Goal: Task Accomplishment & Management: Manage account settings

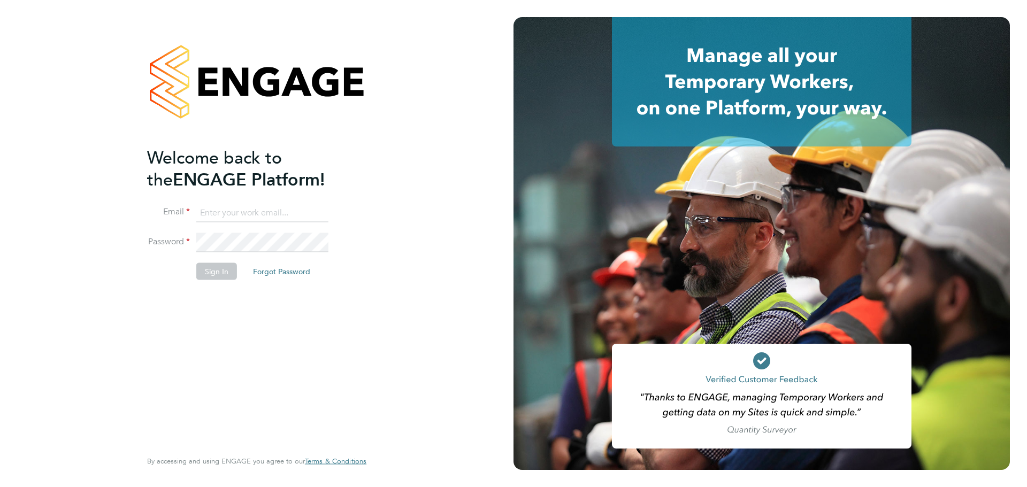
type input "Federico.Hale-Perez@vistry.co.uk"
click at [257, 349] on div "Welcome back to the ENGAGE Platform! Email Federico.Hale-Perez@vistry.co.uk Pas…" at bounding box center [251, 297] width 209 height 301
click at [221, 271] on button "Sign In" at bounding box center [216, 271] width 41 height 17
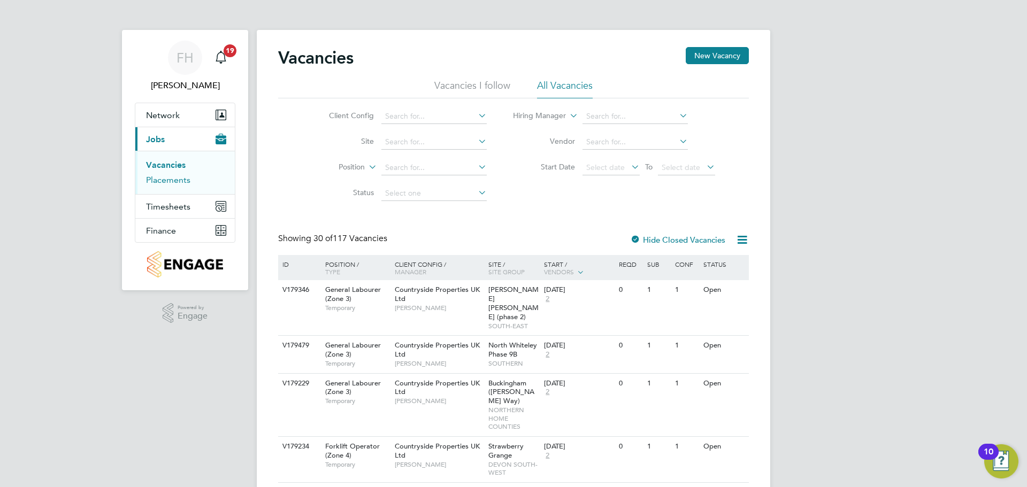
drag, startPoint x: 172, startPoint y: 176, endPoint x: 197, endPoint y: 170, distance: 26.5
click at [172, 176] on link "Placements" at bounding box center [168, 180] width 44 height 10
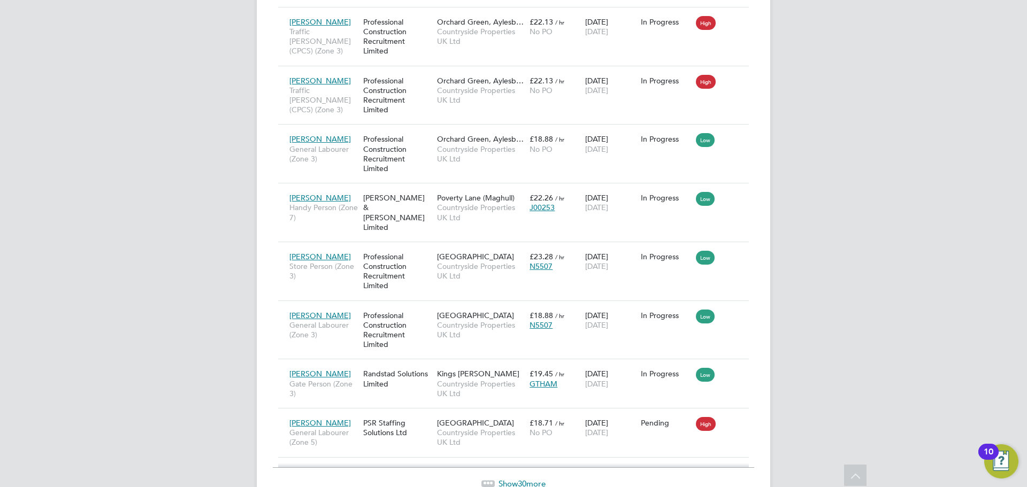
scroll to position [1476, 0]
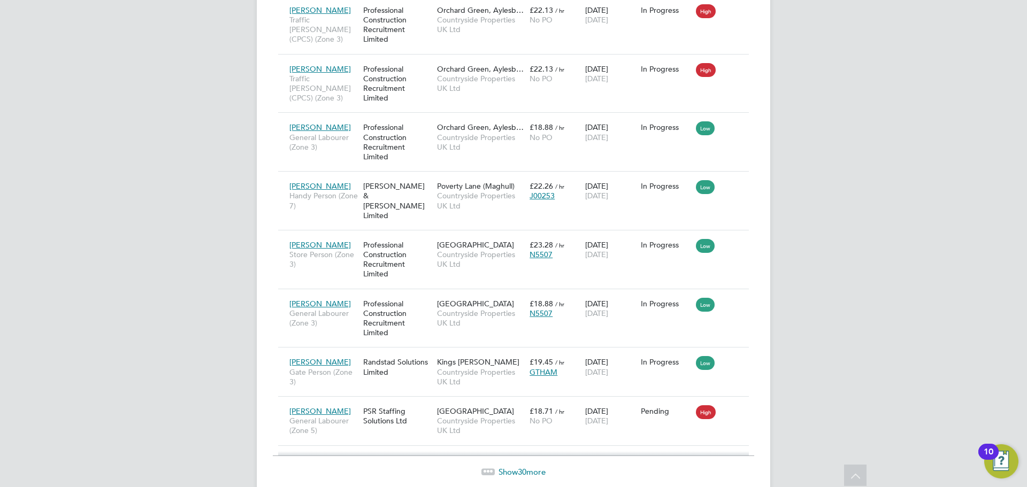
click at [519, 467] on span "30" at bounding box center [522, 472] width 9 height 10
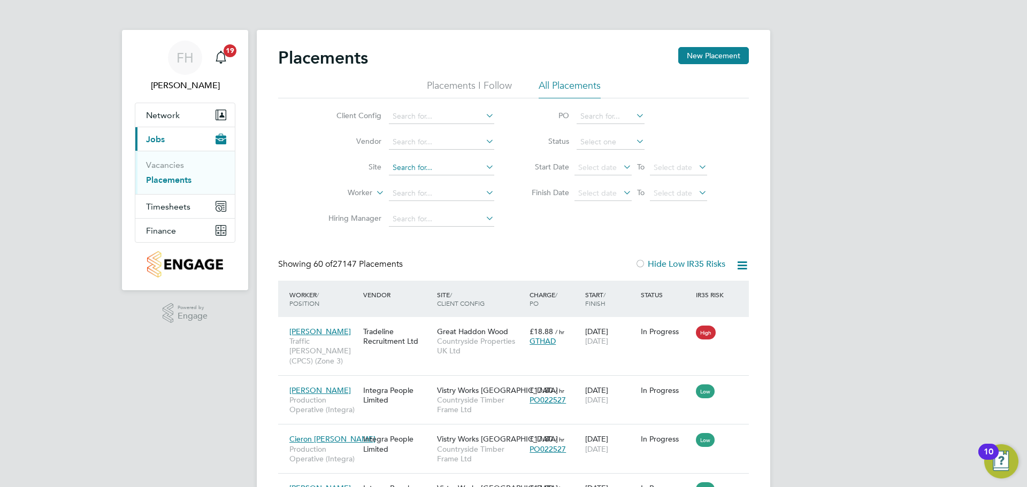
click at [427, 167] on input at bounding box center [441, 167] width 105 height 15
click at [427, 179] on li "Witney 2" at bounding box center [441, 182] width 106 height 14
type input "Witney 2"
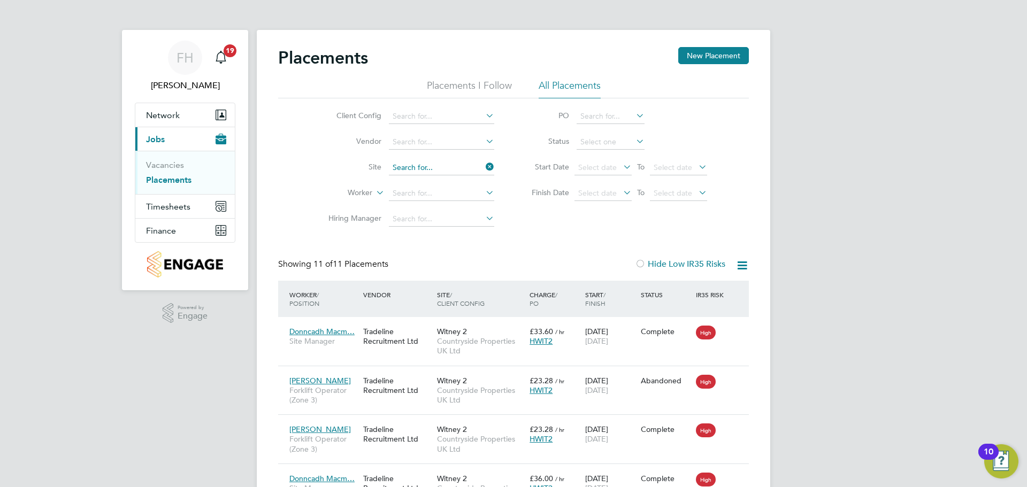
click at [434, 171] on input at bounding box center [441, 167] width 105 height 15
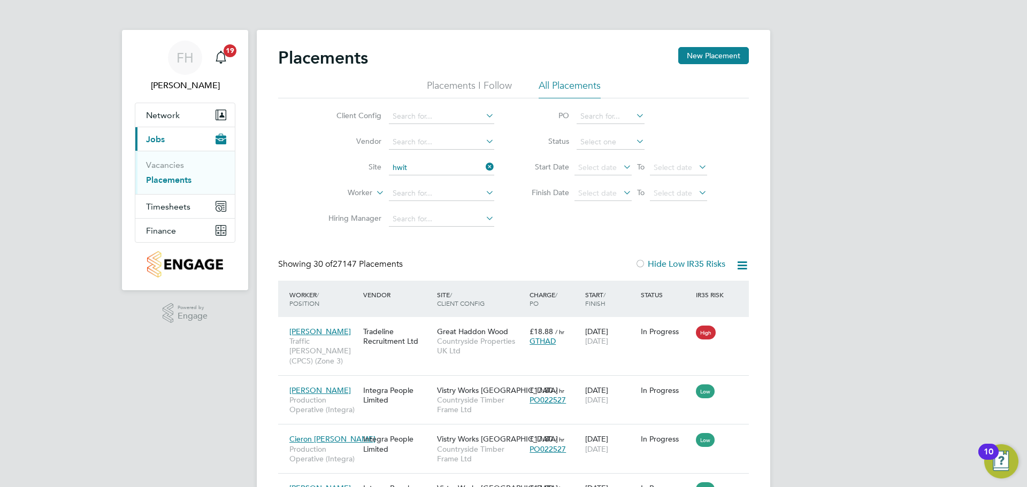
click at [424, 194] on li "Witney 3" at bounding box center [441, 196] width 106 height 14
type input "Witney 3"
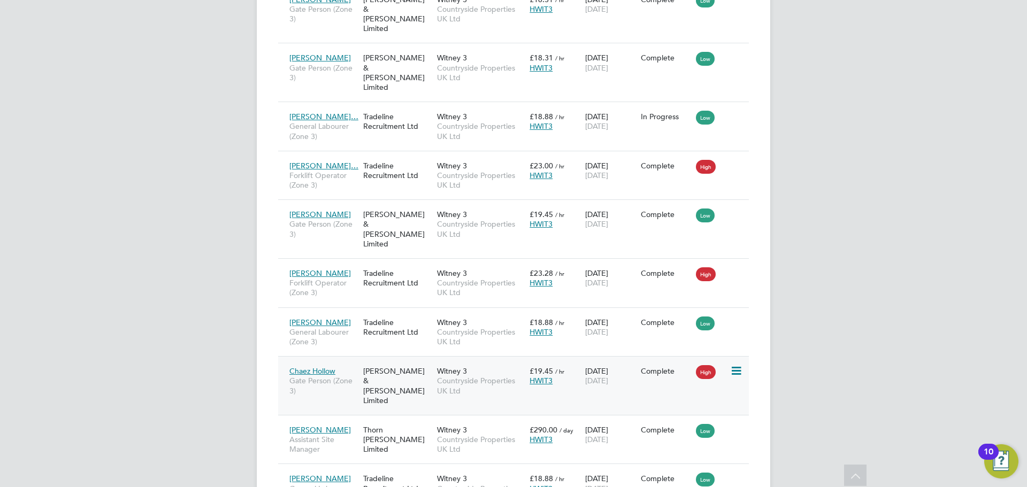
click at [328, 366] on span "Chaez Hollow" at bounding box center [312, 371] width 46 height 10
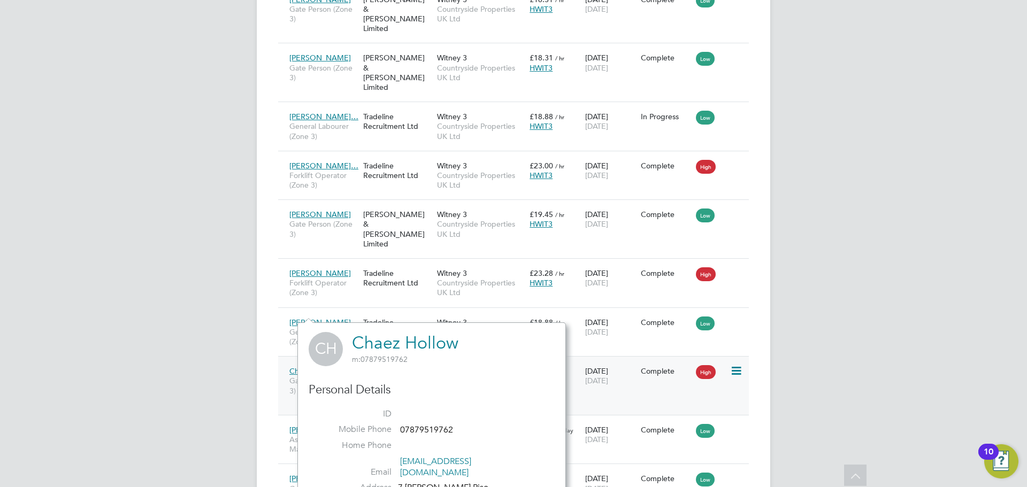
click at [326, 366] on span "Chaez Hollow" at bounding box center [312, 371] width 46 height 10
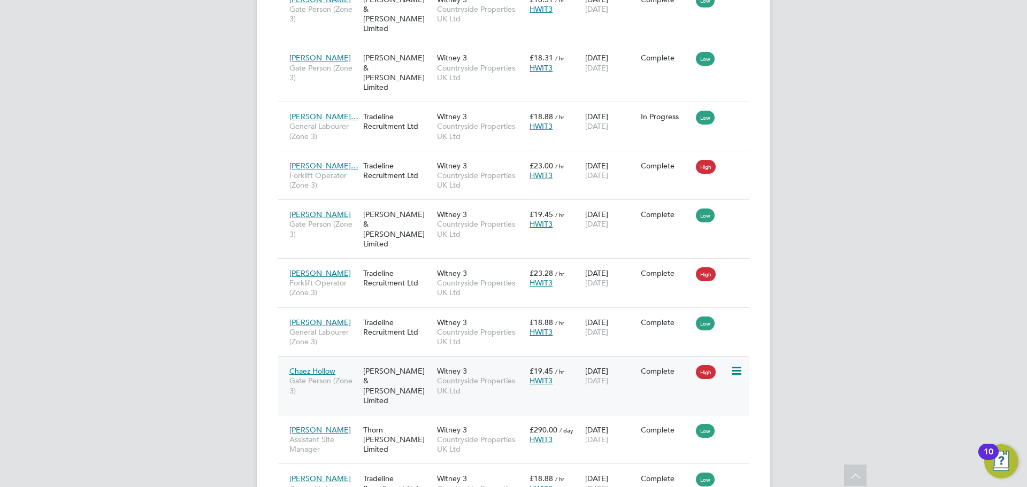
click at [736, 365] on icon at bounding box center [735, 371] width 11 height 13
click at [474, 376] on span "Countryside Properties UK Ltd" at bounding box center [480, 385] width 87 height 19
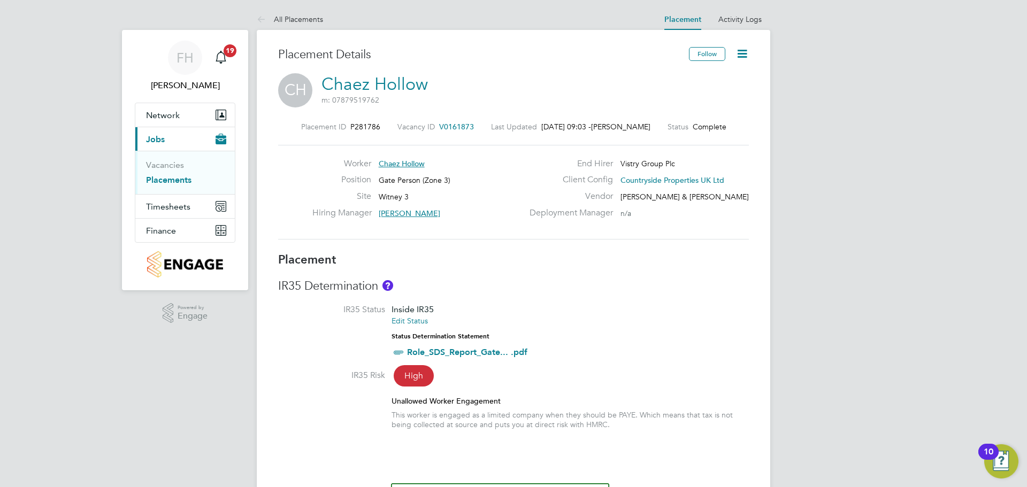
click at [743, 51] on icon at bounding box center [741, 53] width 13 height 13
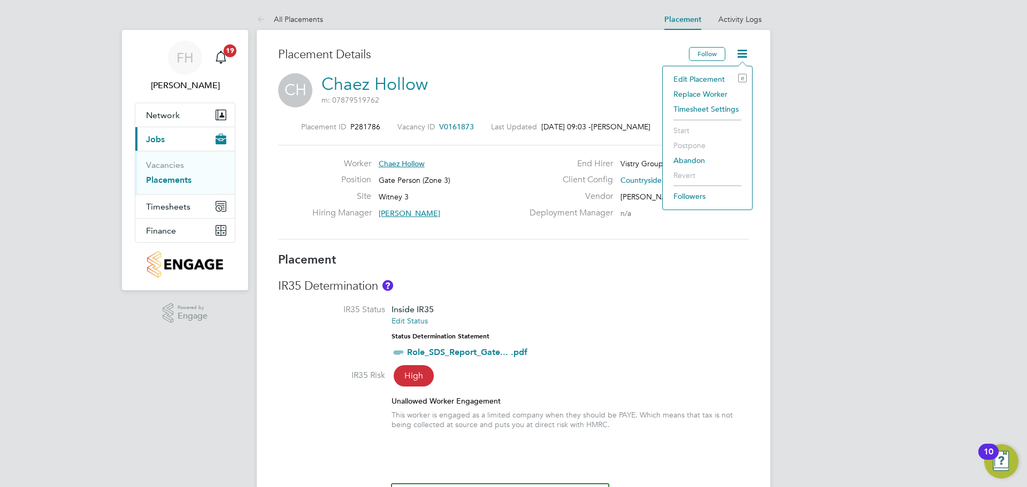
click at [695, 90] on li "Replace Worker" at bounding box center [707, 94] width 79 height 15
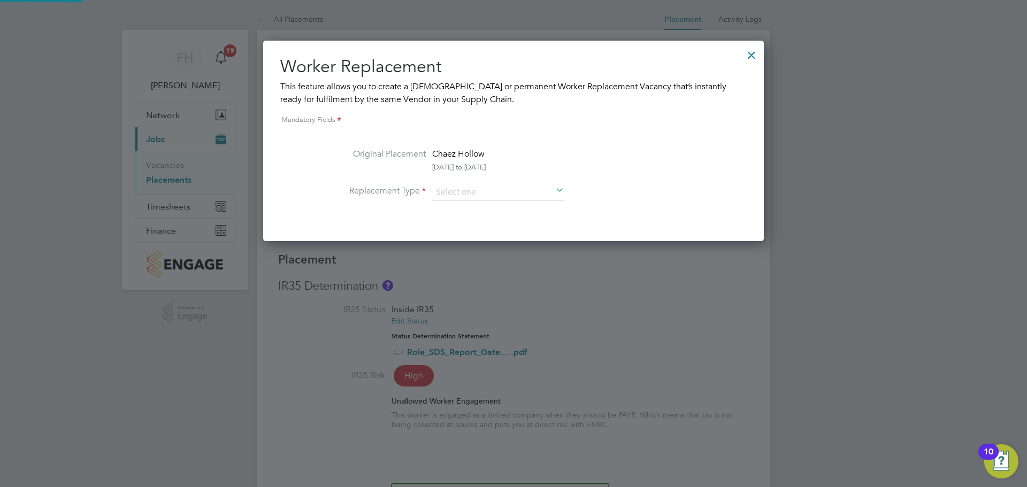
scroll to position [201, 501]
click at [459, 192] on input at bounding box center [498, 192] width 132 height 16
click at [473, 204] on li "Temporary" at bounding box center [498, 208] width 133 height 14
type input "Temporary"
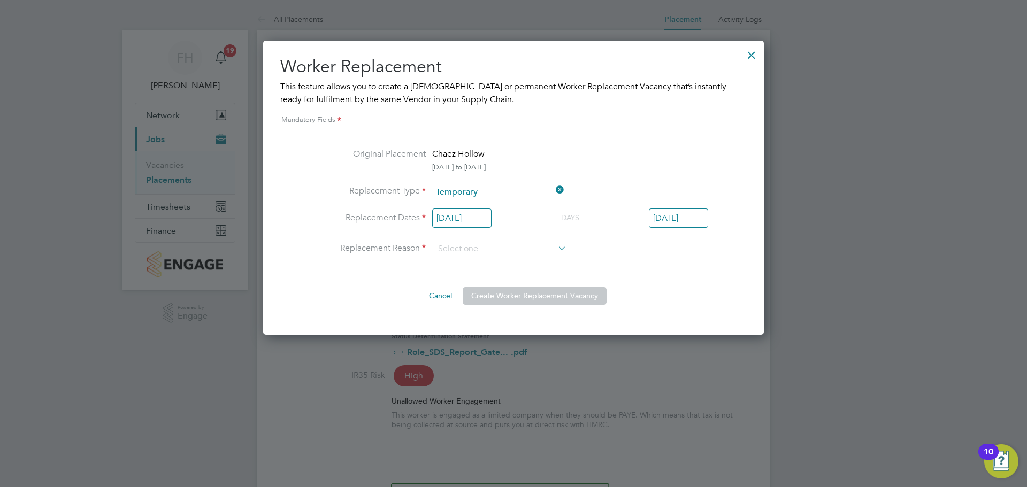
scroll to position [294, 501]
click at [470, 222] on input "[DATE]" at bounding box center [461, 219] width 59 height 20
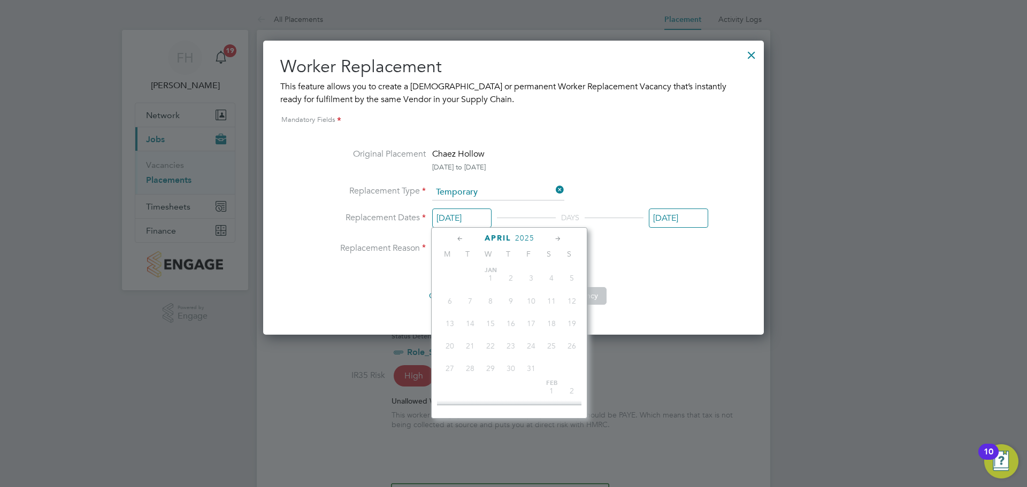
scroll to position [324, 0]
click at [558, 241] on icon at bounding box center [558, 239] width 10 height 12
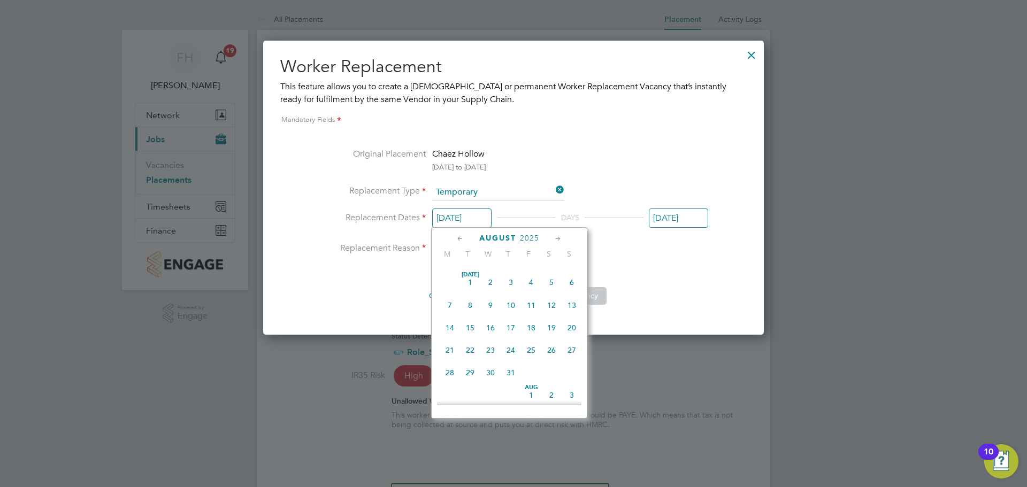
scroll to position [833, 0]
click at [466, 380] on span "26" at bounding box center [470, 370] width 20 height 20
type input "[DATE]"
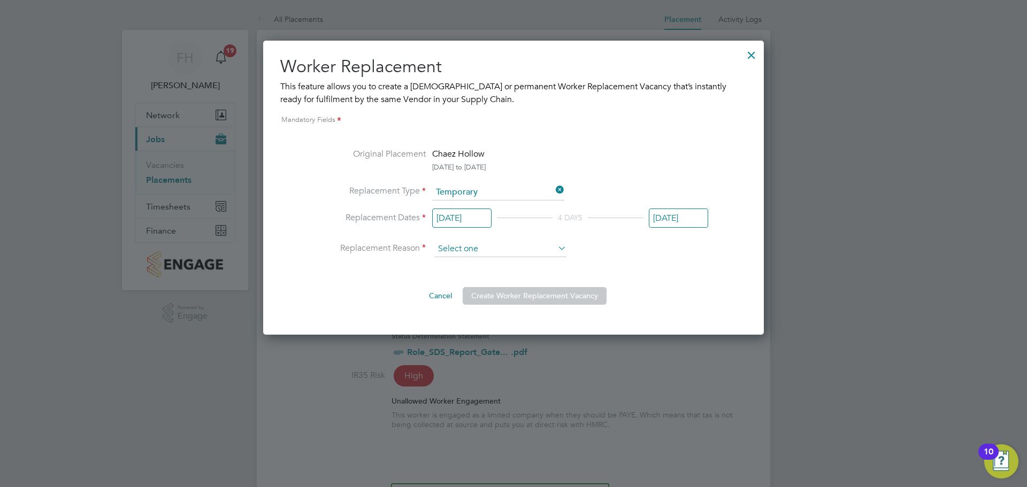
click at [486, 243] on input at bounding box center [500, 249] width 132 height 16
click at [467, 274] on li "Holiday" at bounding box center [500, 279] width 133 height 14
type input "Holiday"
click at [522, 292] on button "Create Worker Replacement Vacancy" at bounding box center [535, 295] width 144 height 17
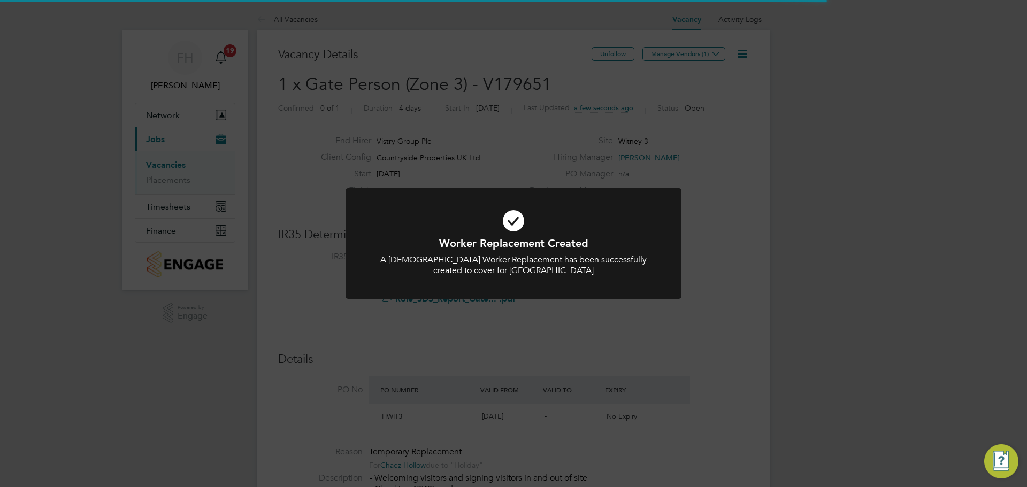
scroll to position [18, 101]
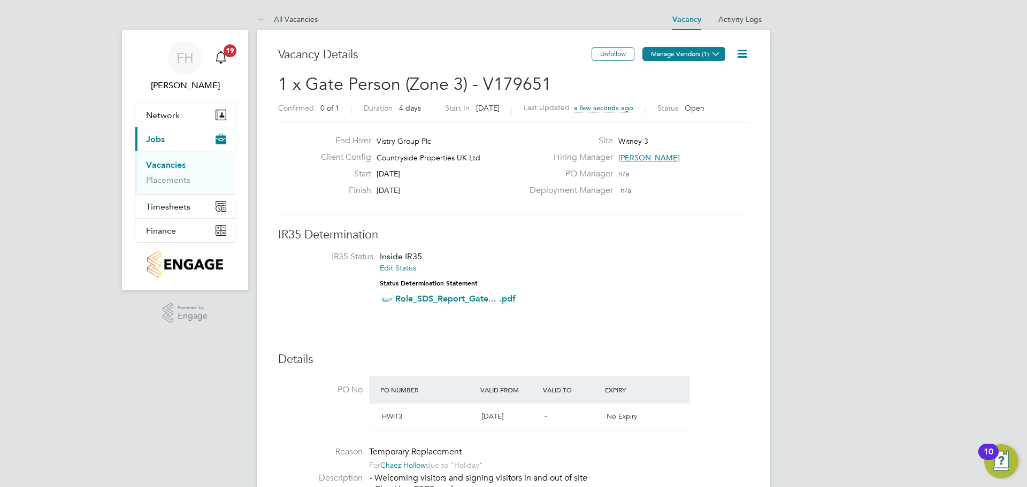
click at [668, 52] on button "Manage Vendors (1)" at bounding box center [683, 54] width 83 height 14
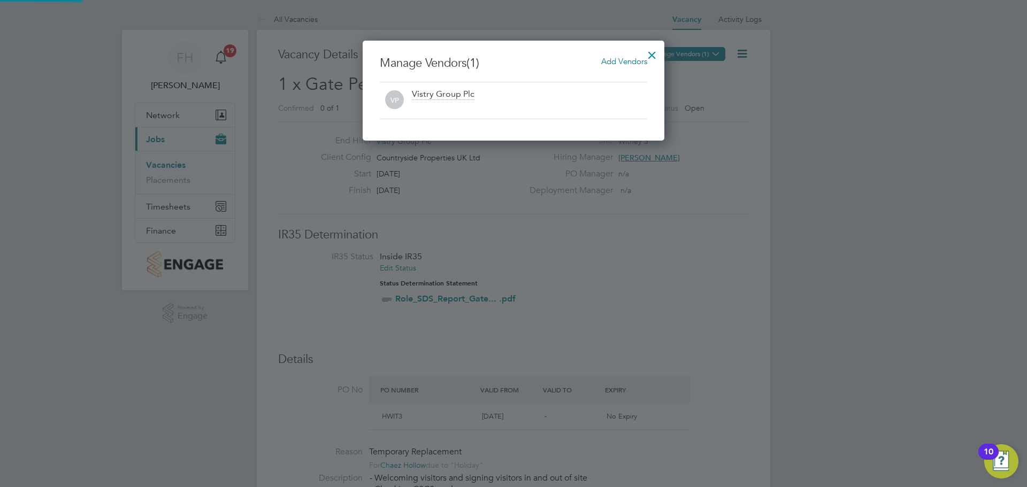
scroll to position [100, 302]
click at [170, 166] on div at bounding box center [513, 243] width 1027 height 487
click at [654, 48] on div at bounding box center [651, 52] width 19 height 19
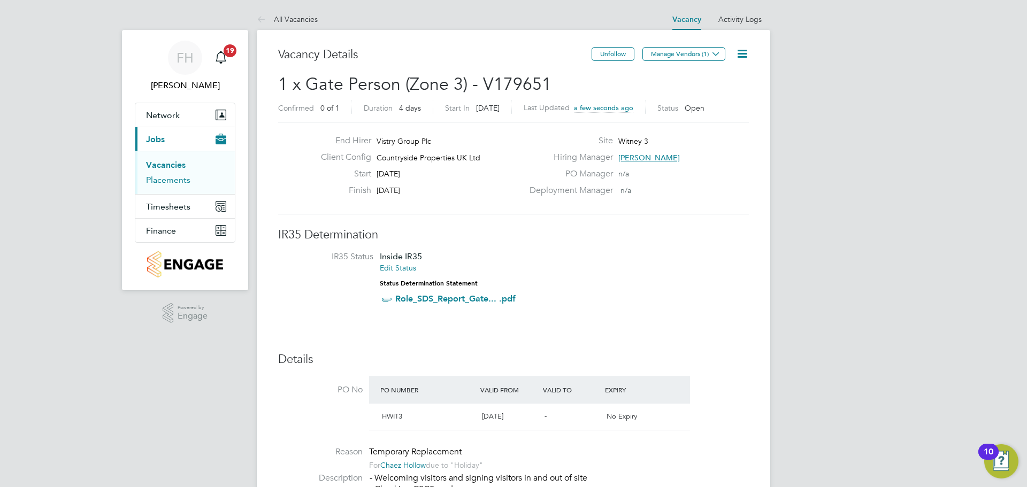
click at [166, 182] on link "Placements" at bounding box center [168, 180] width 44 height 10
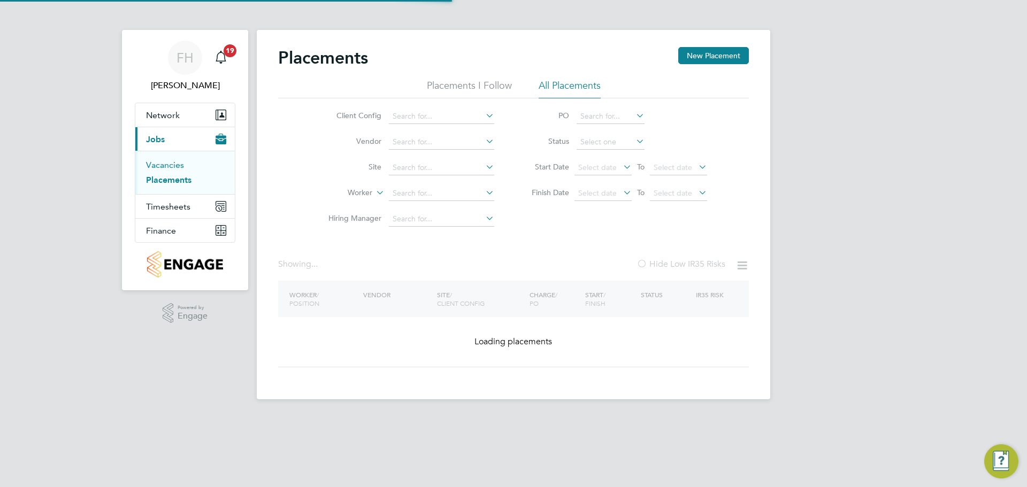
click at [164, 167] on link "Vacancies" at bounding box center [165, 165] width 38 height 10
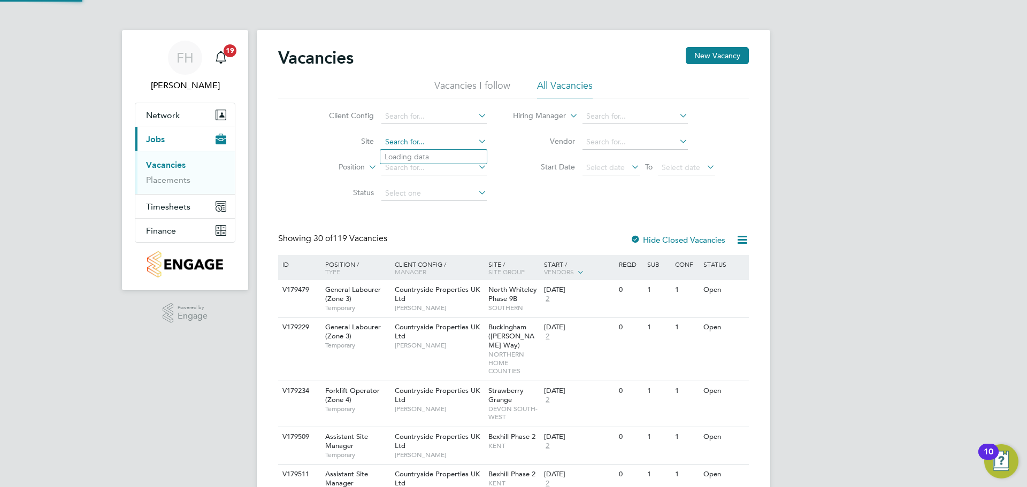
click at [432, 142] on input at bounding box center [433, 142] width 105 height 15
click at [423, 165] on li "Witney 3" at bounding box center [433, 171] width 106 height 14
type input "Witney 3"
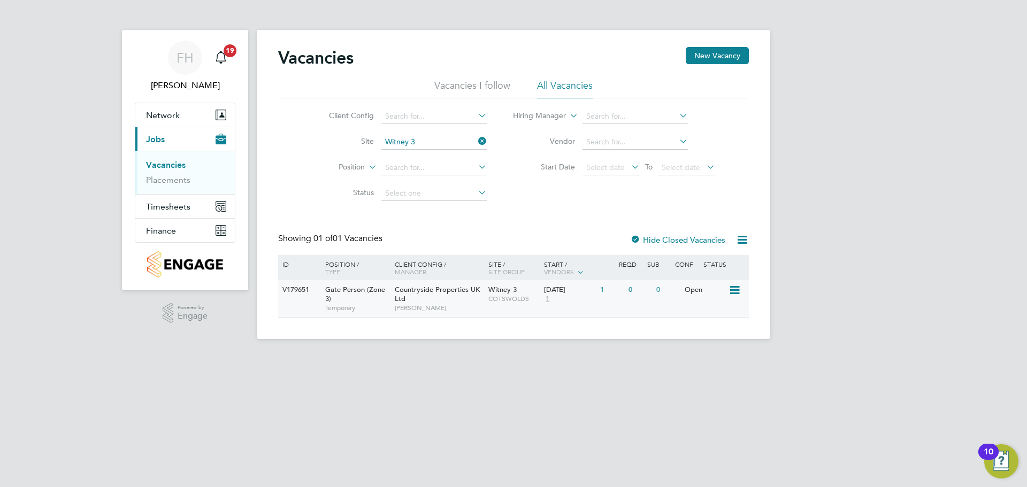
click at [446, 292] on span "Countryside Properties UK Ltd" at bounding box center [437, 294] width 85 height 18
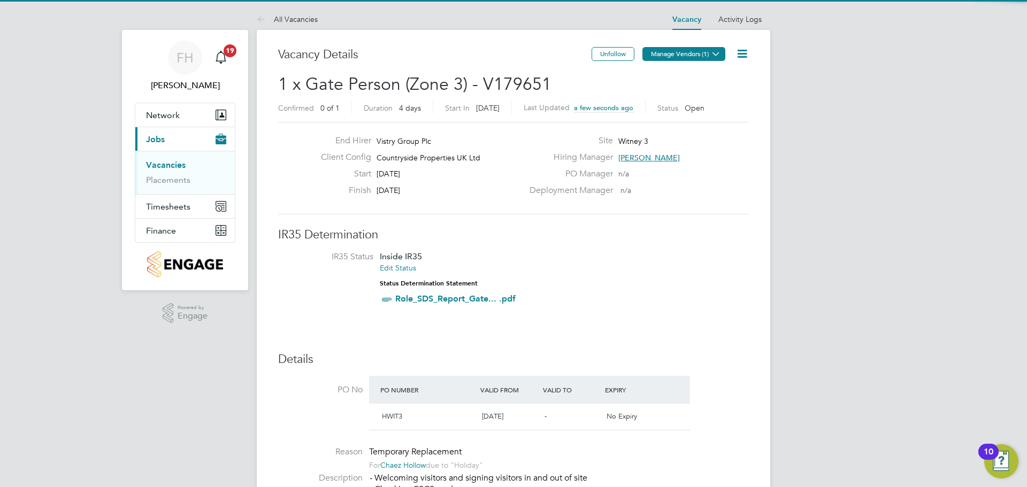
click at [715, 56] on icon at bounding box center [716, 54] width 8 height 8
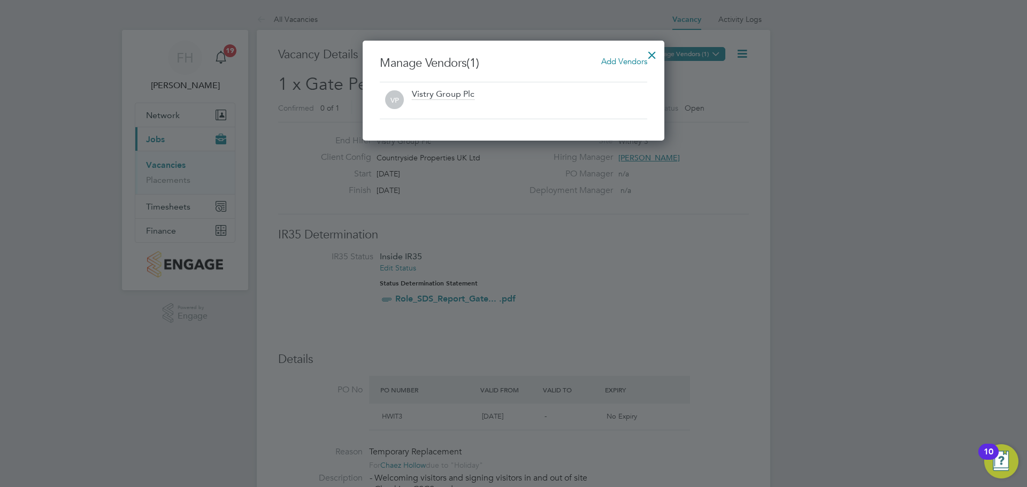
scroll to position [100, 302]
click at [626, 63] on span "Add Vendors" at bounding box center [624, 61] width 46 height 10
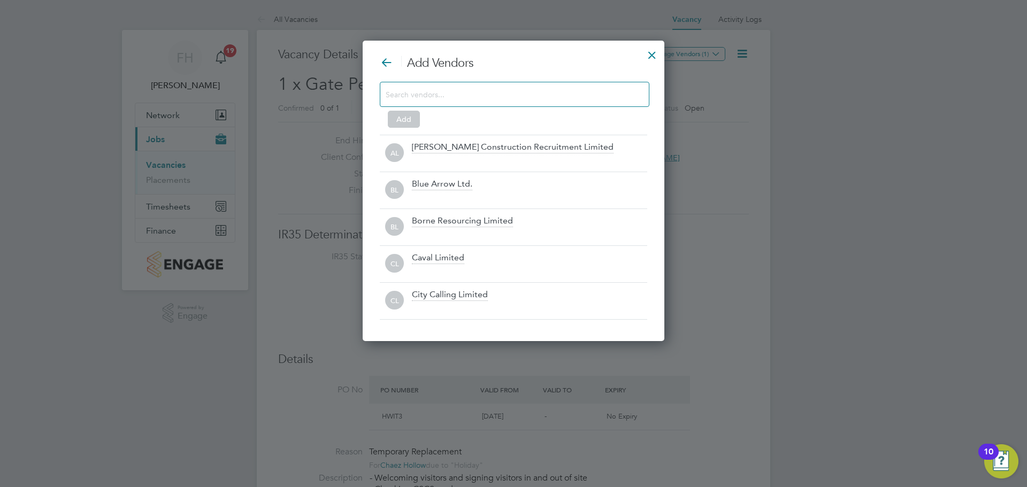
scroll to position [301, 302]
click at [489, 95] on input at bounding box center [506, 94] width 241 height 14
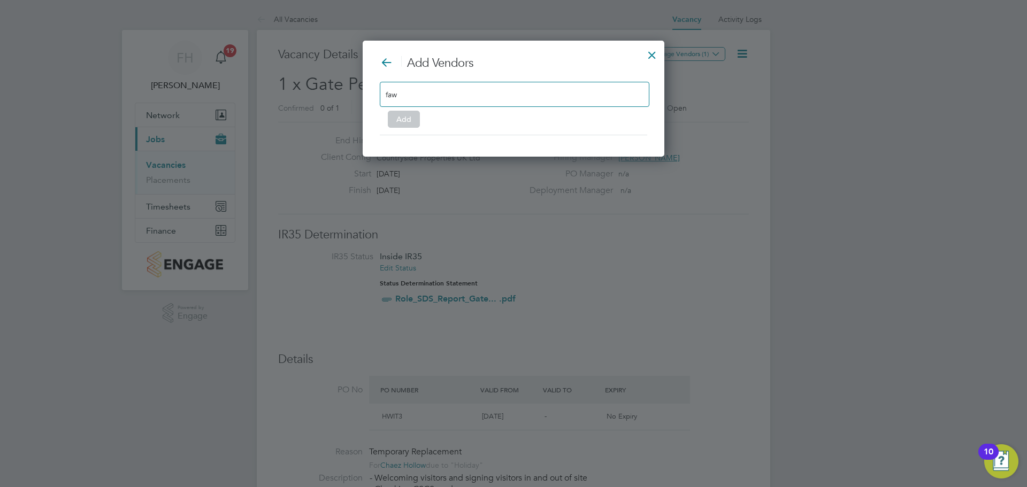
scroll to position [153, 302]
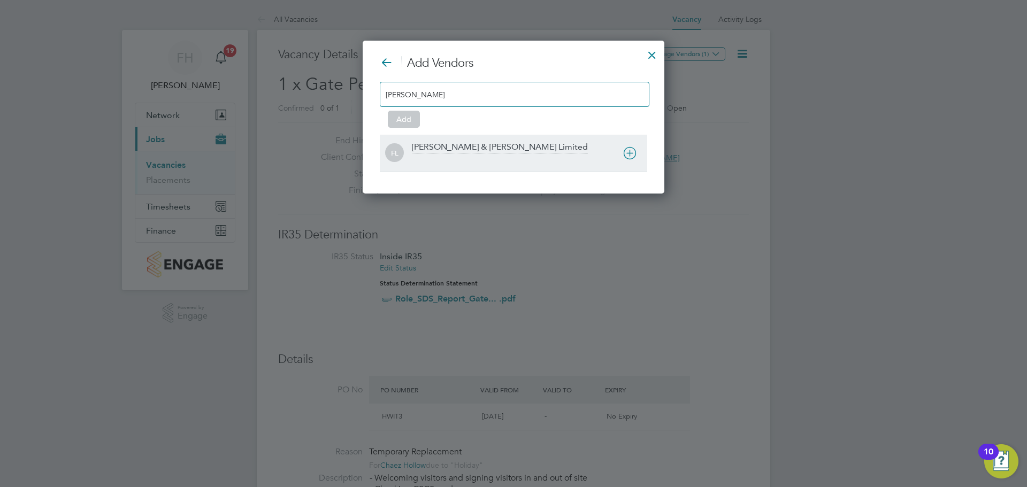
type input "fawkes"
click at [482, 151] on div "[PERSON_NAME] & [PERSON_NAME] Limited" at bounding box center [500, 148] width 176 height 12
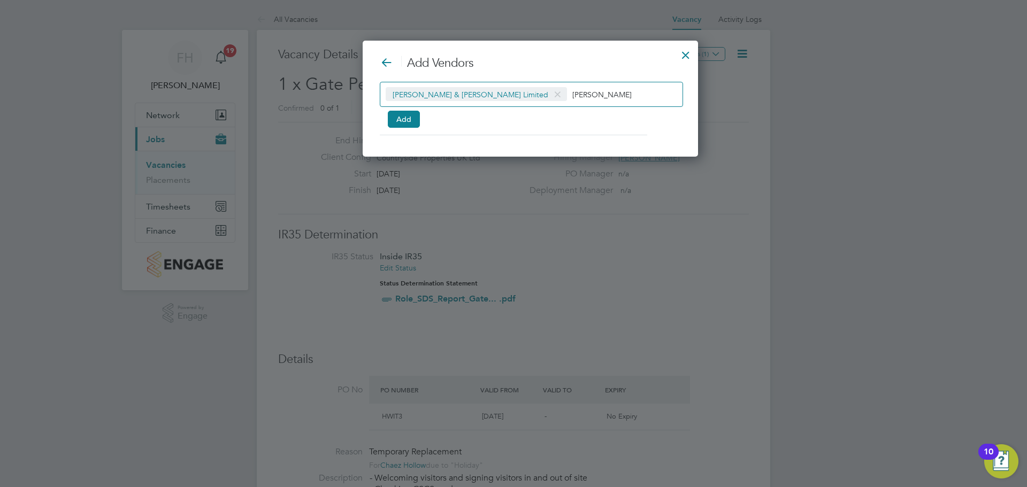
scroll to position [117, 302]
click at [409, 121] on button "Add" at bounding box center [404, 119] width 32 height 17
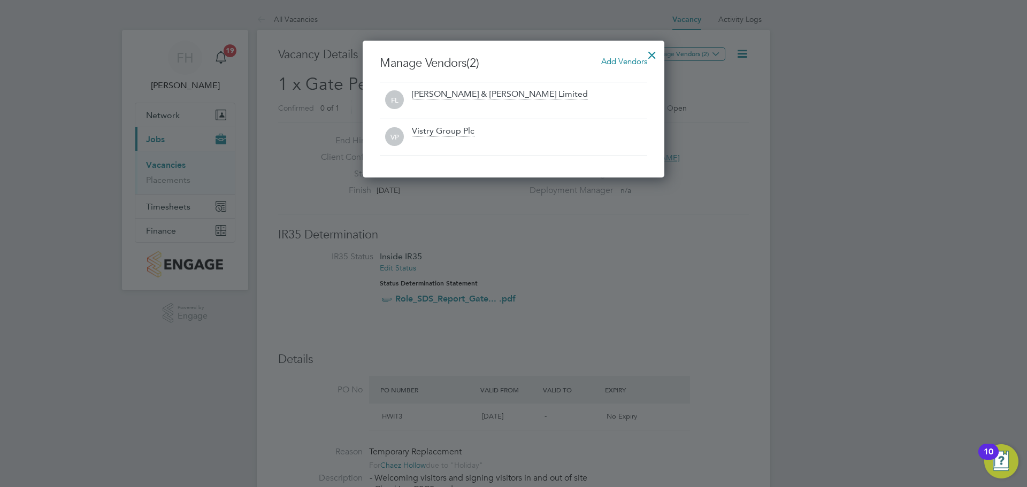
click at [651, 50] on div at bounding box center [651, 52] width 19 height 19
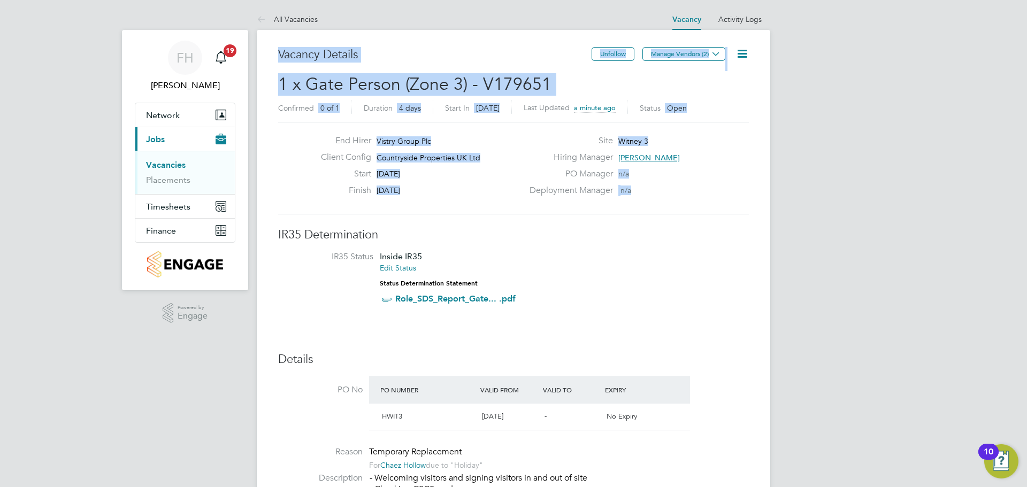
drag, startPoint x: 270, startPoint y: 41, endPoint x: 663, endPoint y: 197, distance: 422.2
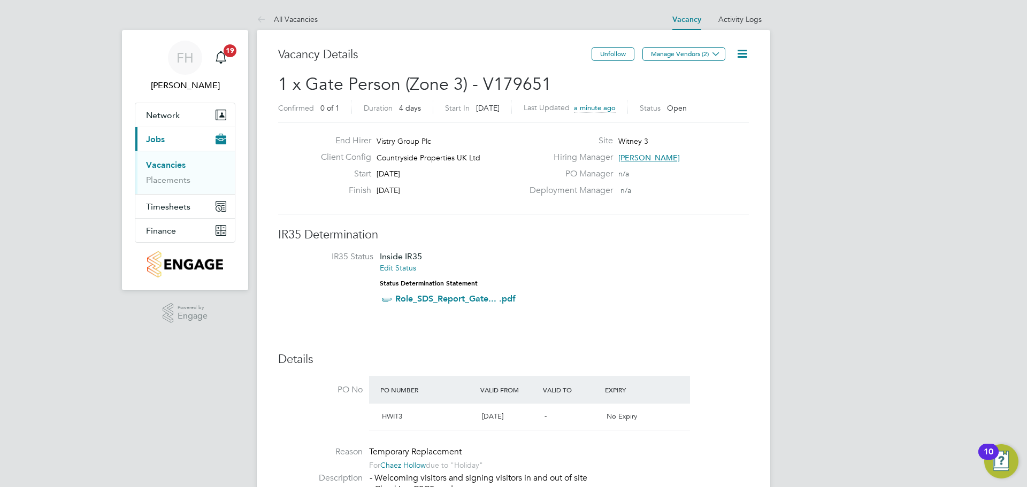
click at [684, 267] on li "IR35 Status Inside IR35 Edit Status Status Determination Statement Role_SDS_Rep…" at bounding box center [513, 280] width 449 height 58
